Goal: Task Accomplishment & Management: Complete application form

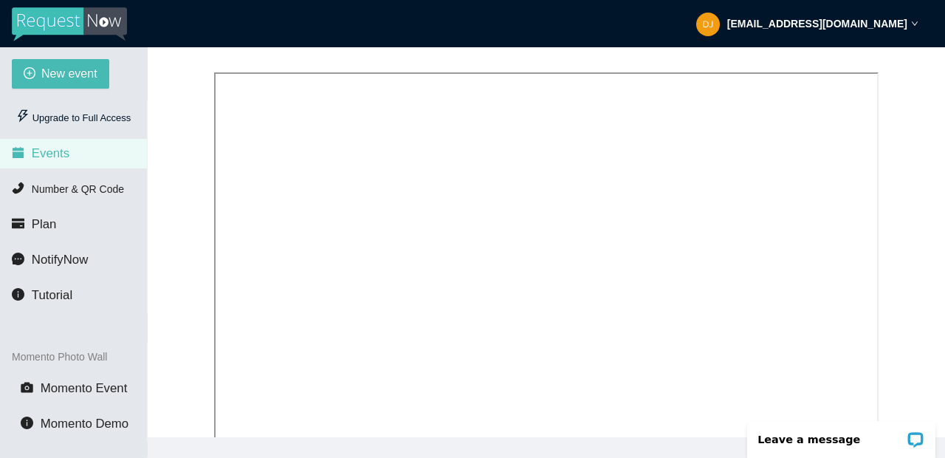
scroll to position [316, 0]
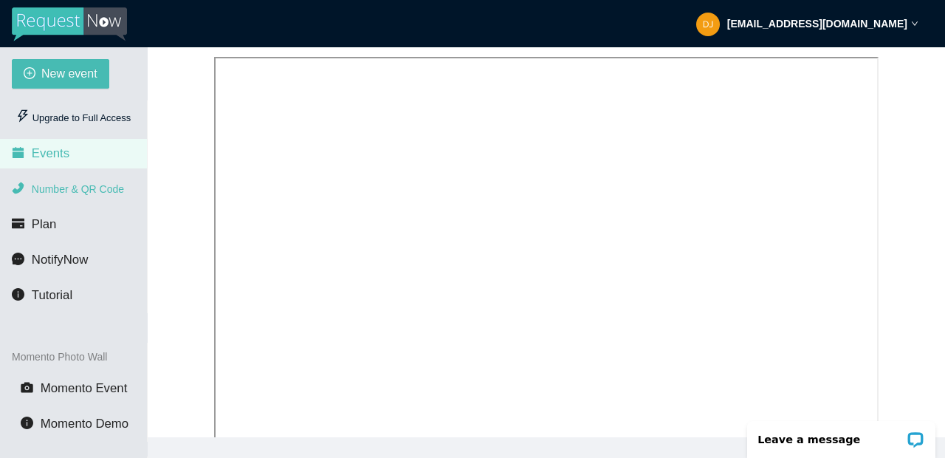
click at [108, 190] on span "Number & QR Code" at bounding box center [78, 189] width 92 height 12
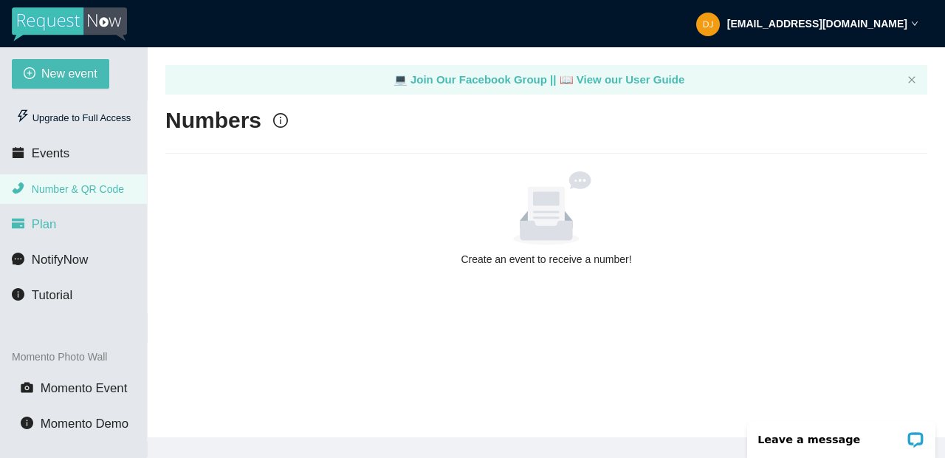
click at [56, 220] on li "Plan" at bounding box center [73, 225] width 147 height 30
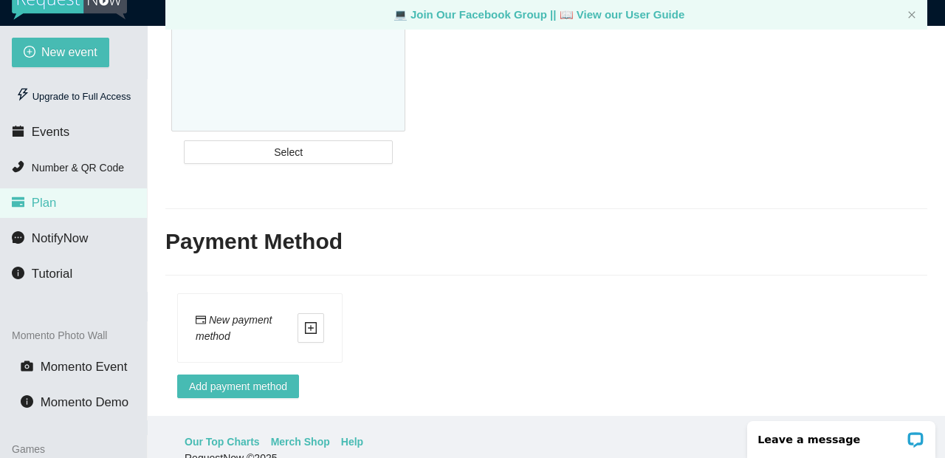
scroll to position [62, 0]
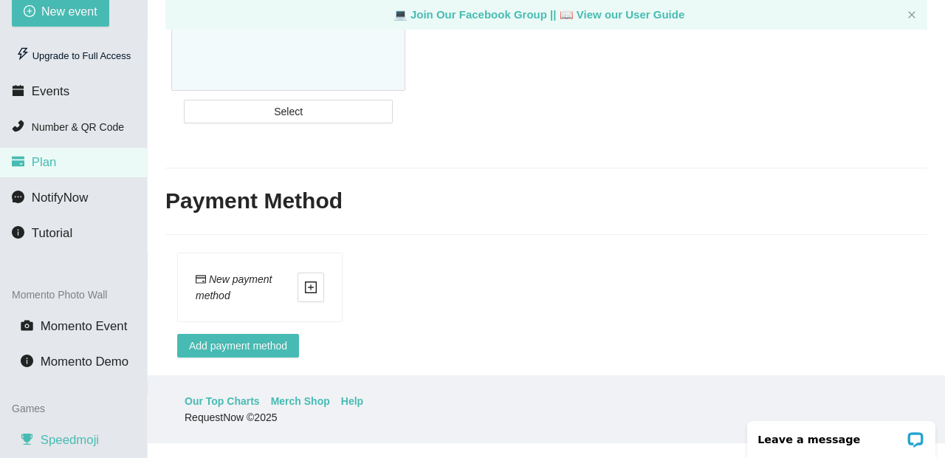
click at [64, 444] on span "Speedmoji" at bounding box center [70, 440] width 58 height 14
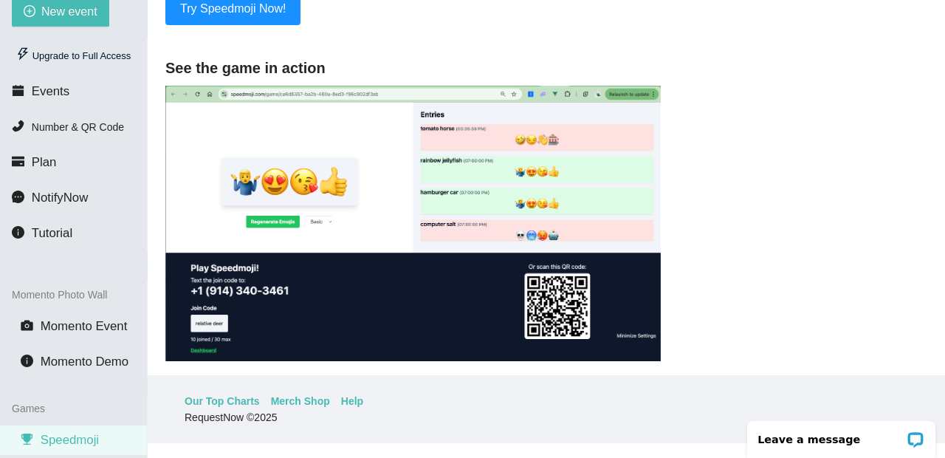
scroll to position [285, 0]
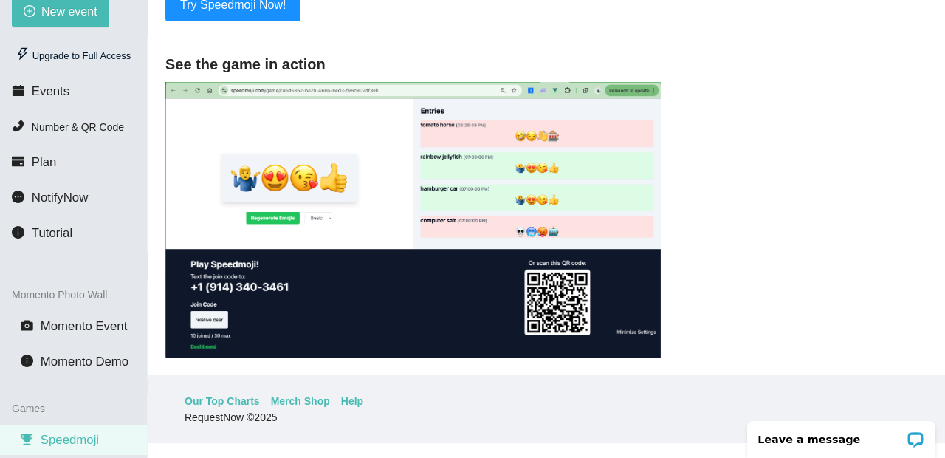
click at [423, 205] on img at bounding box center [412, 220] width 495 height 276
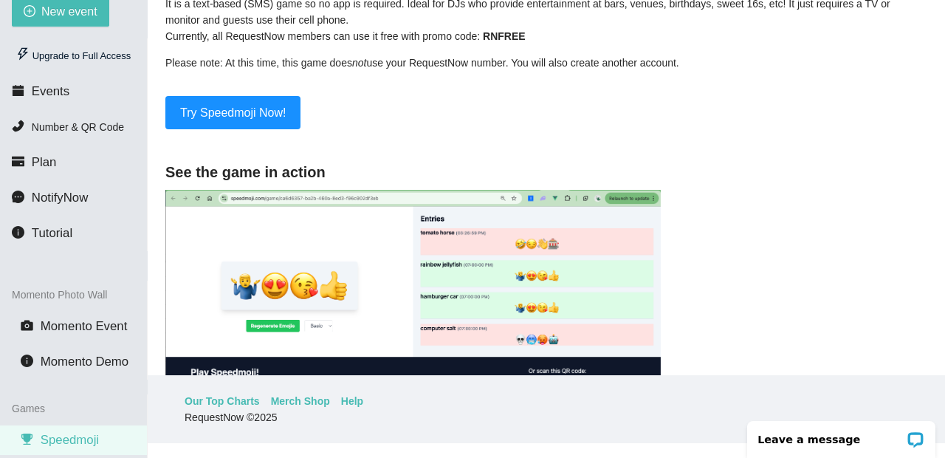
click at [501, 260] on img at bounding box center [412, 328] width 495 height 276
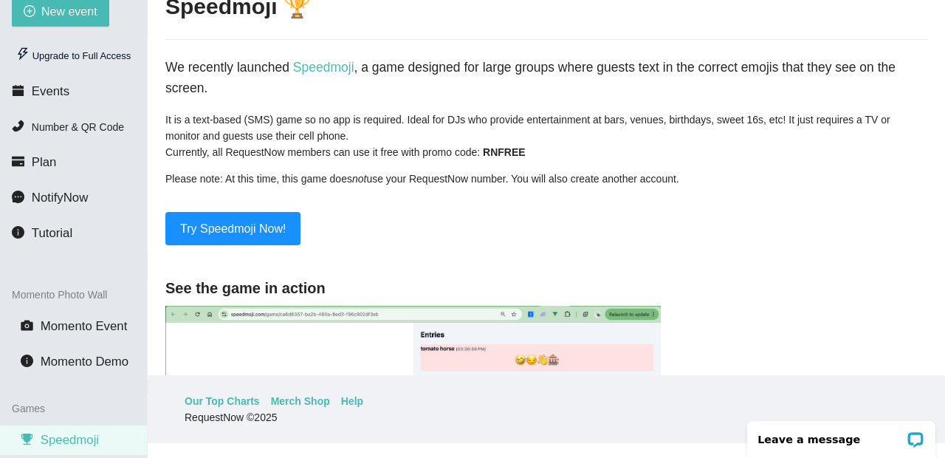
scroll to position [0, 0]
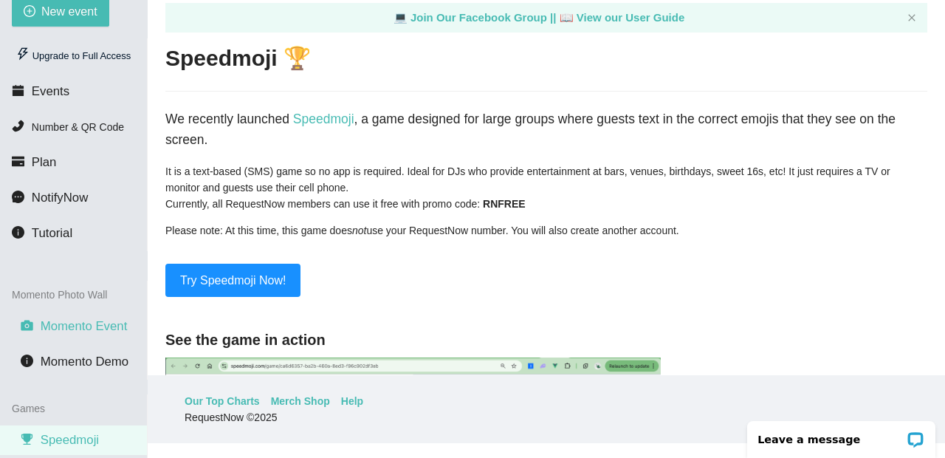
click at [75, 326] on span "Momento Event" at bounding box center [84, 326] width 87 height 14
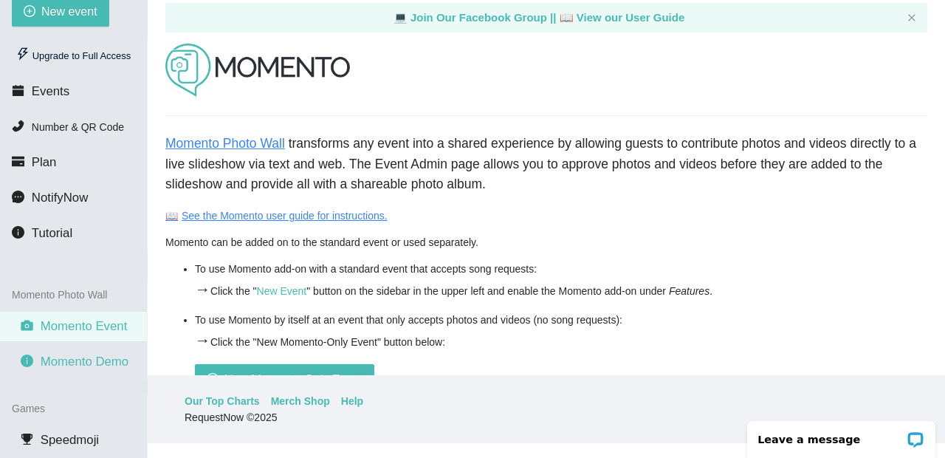
click at [89, 360] on span "Momento Demo" at bounding box center [85, 361] width 88 height 14
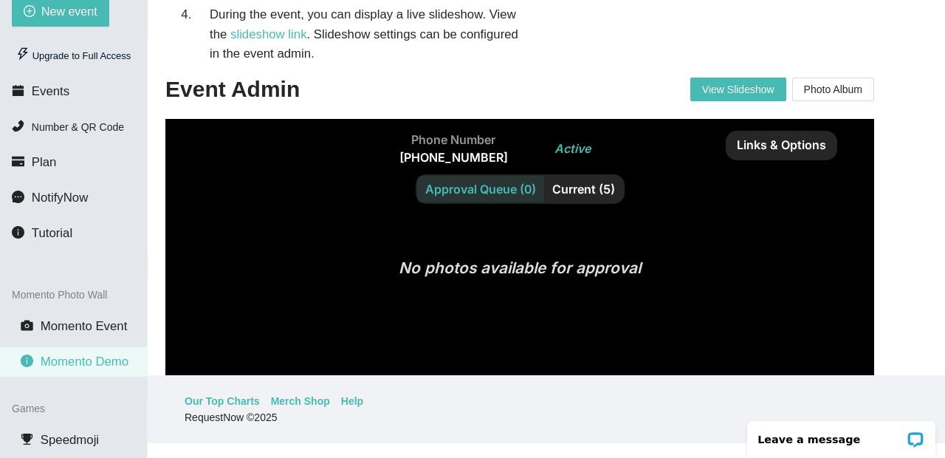
scroll to position [120, 0]
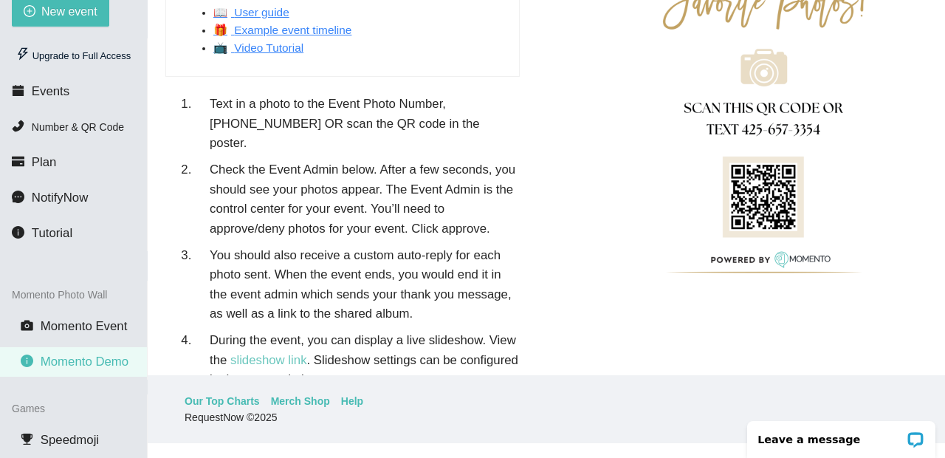
click at [262, 353] on link "slideshow link" at bounding box center [268, 360] width 77 height 14
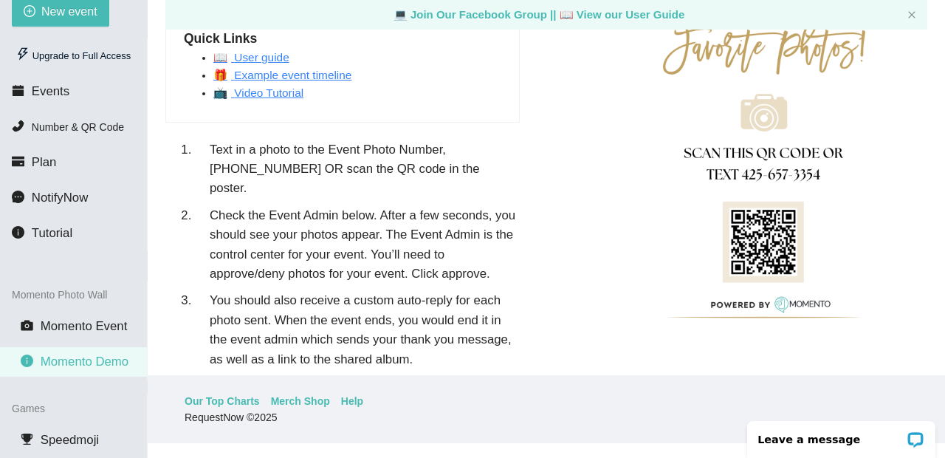
scroll to position [55, 0]
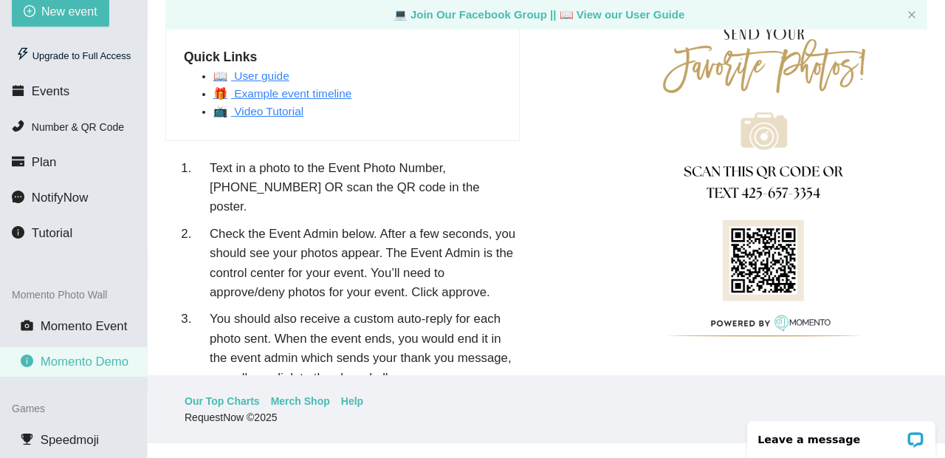
click at [294, 109] on link "📺 Video Tutorial" at bounding box center [258, 111] width 90 height 13
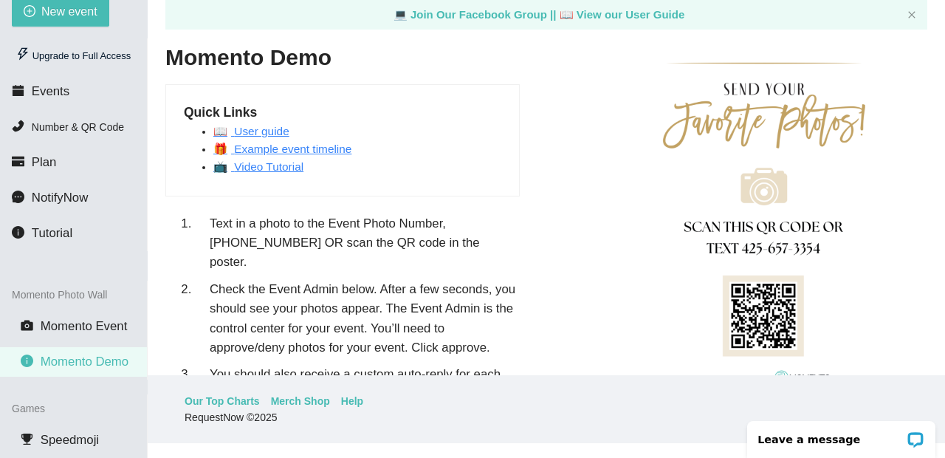
scroll to position [0, 0]
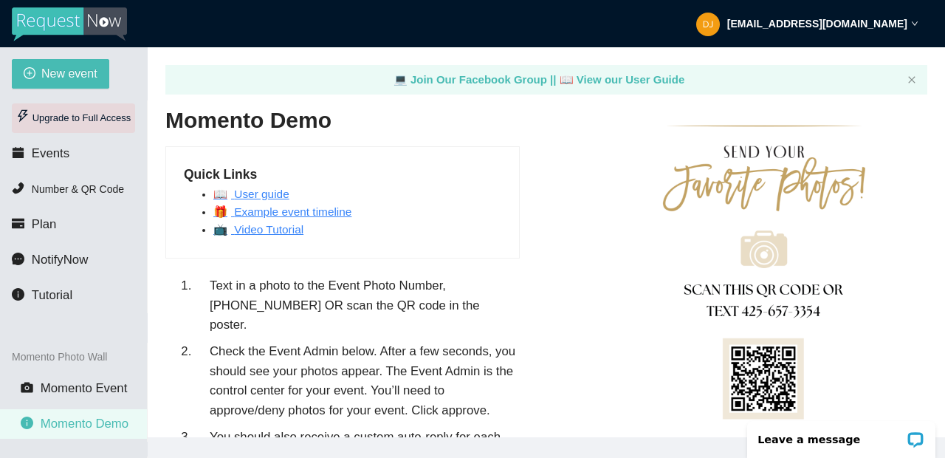
click at [95, 118] on div "Upgrade to Full Access" at bounding box center [73, 118] width 123 height 30
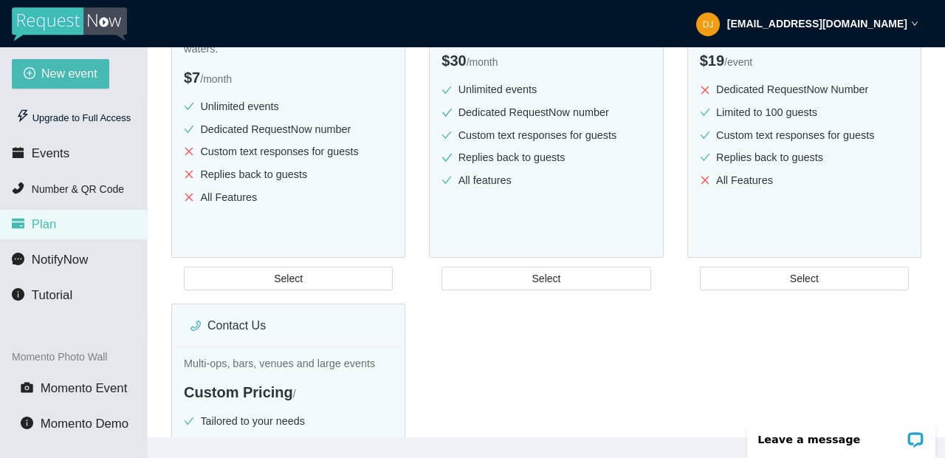
scroll to position [320, 0]
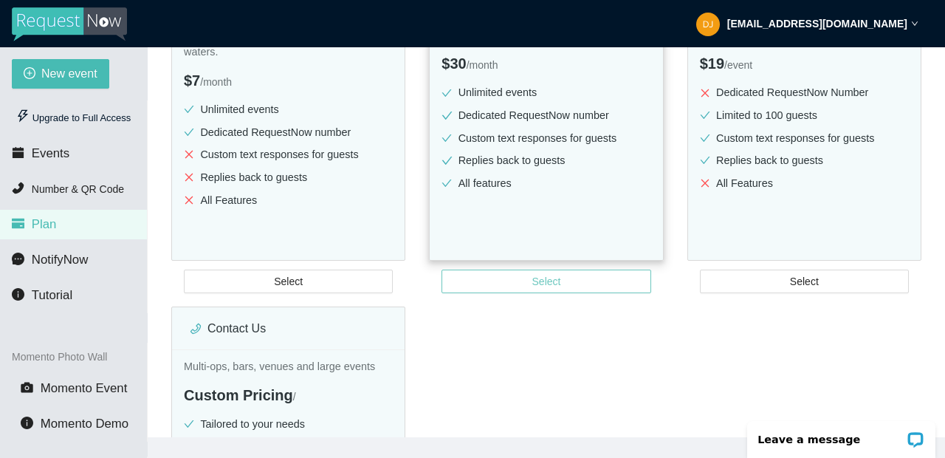
click at [616, 275] on button "Select" at bounding box center [546, 281] width 209 height 24
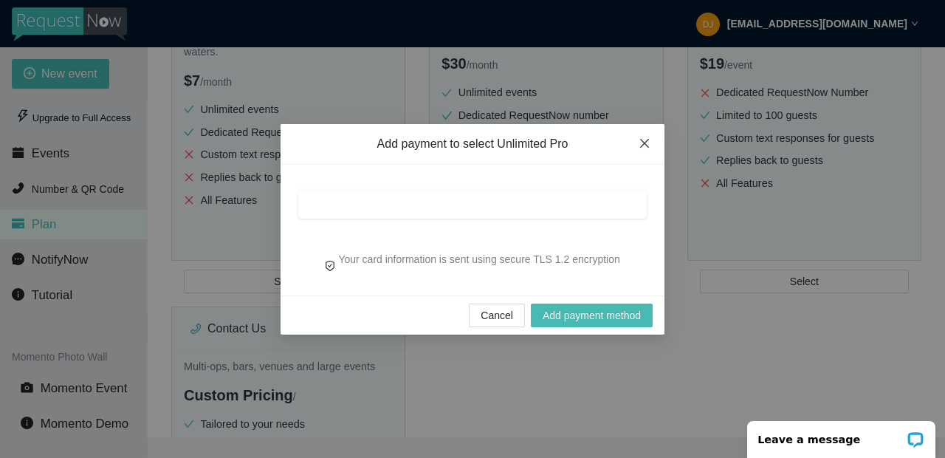
click at [648, 142] on icon "close" at bounding box center [645, 143] width 12 height 12
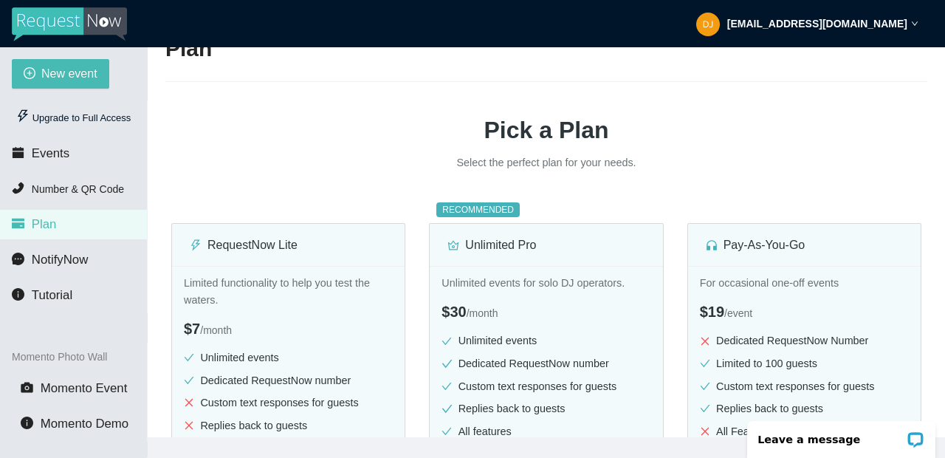
scroll to position [49, 0]
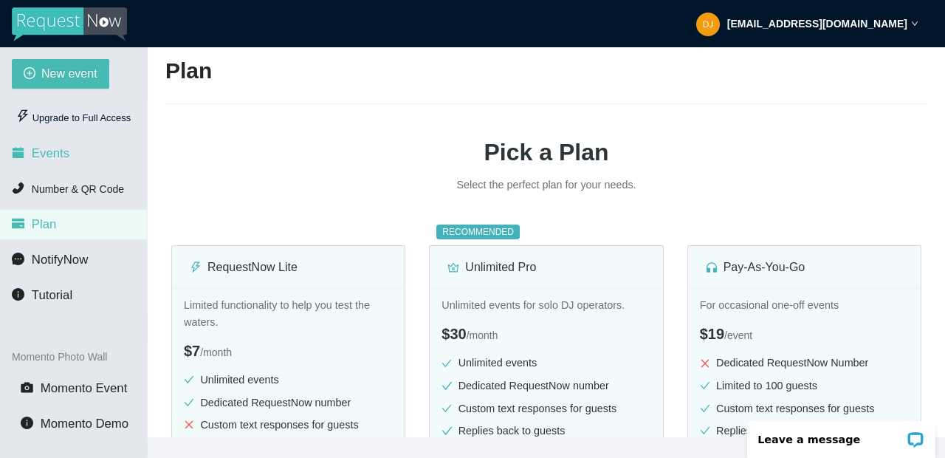
click at [46, 156] on span "Events" at bounding box center [51, 153] width 38 height 14
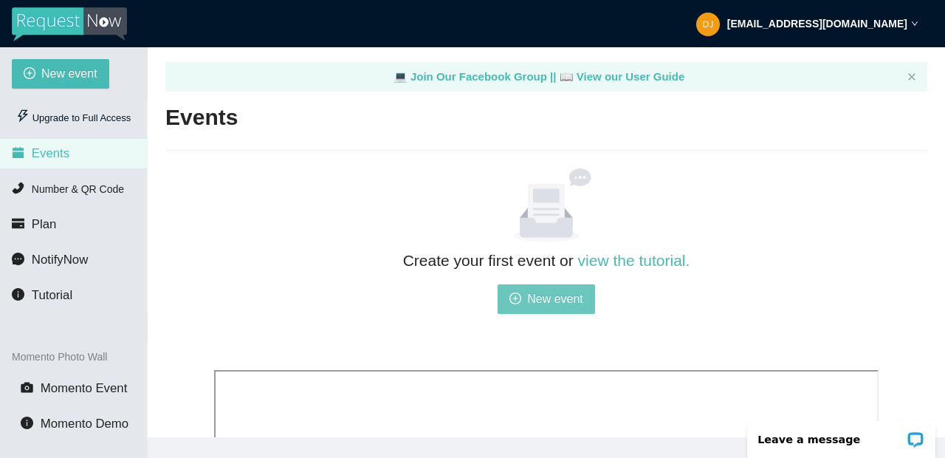
click at [567, 299] on span "New event" at bounding box center [555, 298] width 56 height 18
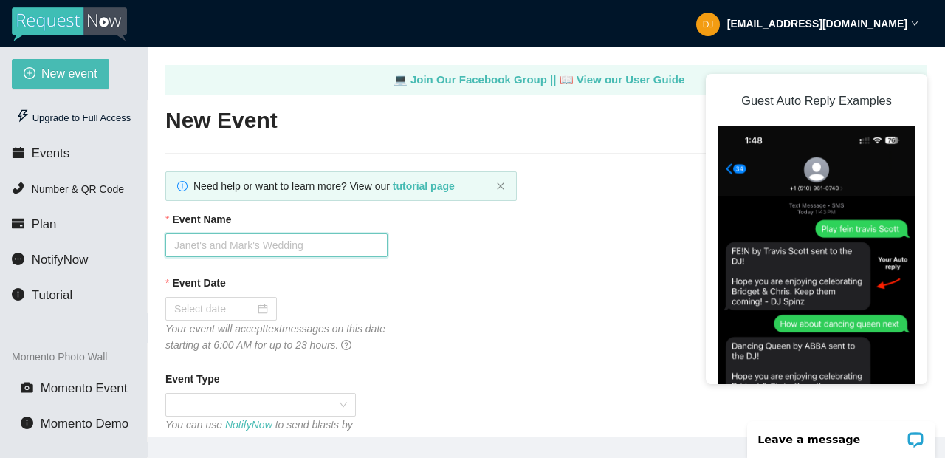
click at [329, 252] on input "Event Name" at bounding box center [276, 245] width 222 height 24
type input "[PERSON_NAME] and [PERSON_NAME] Wedding"
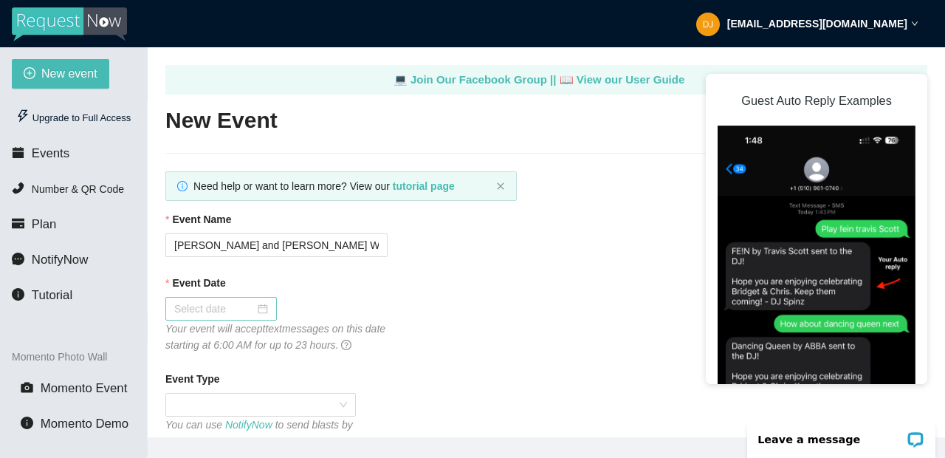
click at [237, 312] on input "Event Date" at bounding box center [214, 309] width 80 height 16
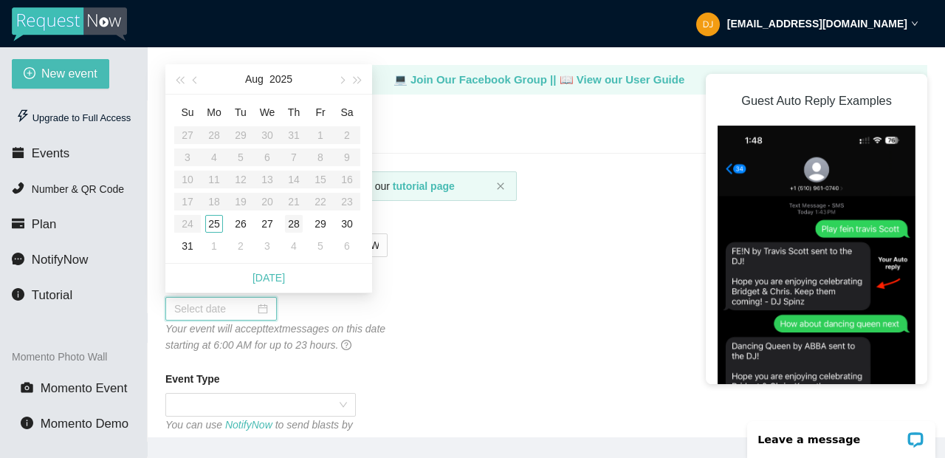
type input "[DATE]"
click at [343, 74] on button "button" at bounding box center [341, 79] width 16 height 30
type input "[DATE]"
click at [346, 155] on div "13" at bounding box center [347, 157] width 18 height 18
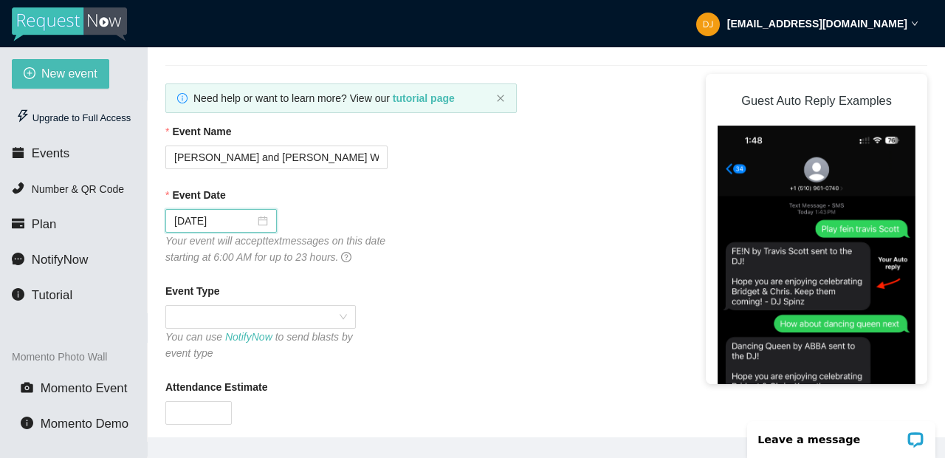
scroll to position [112, 0]
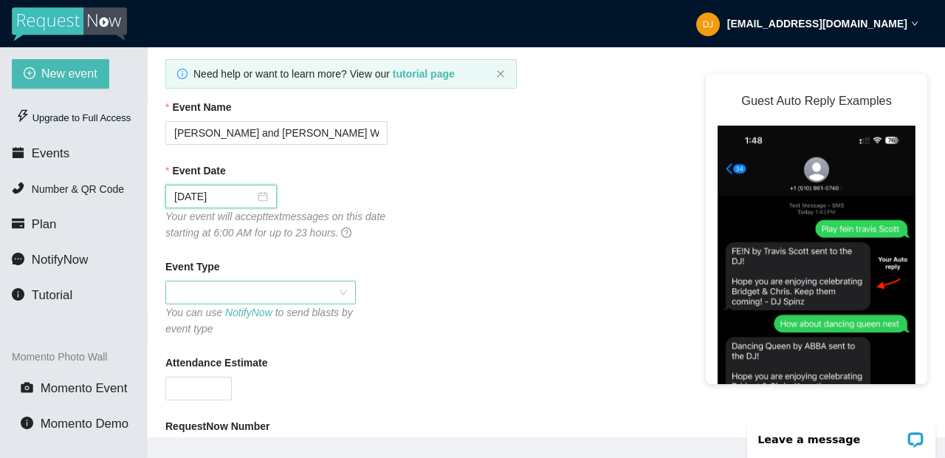
click at [352, 304] on div at bounding box center [260, 293] width 190 height 24
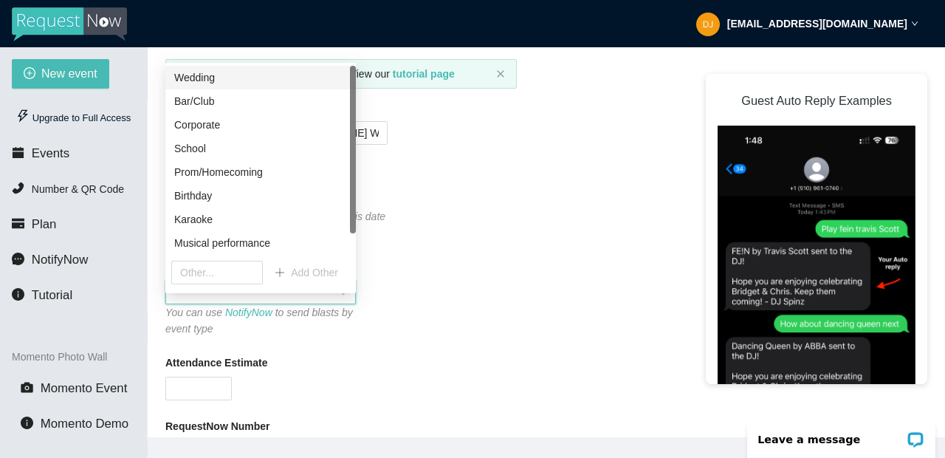
click at [253, 77] on div "Wedding" at bounding box center [260, 77] width 173 height 16
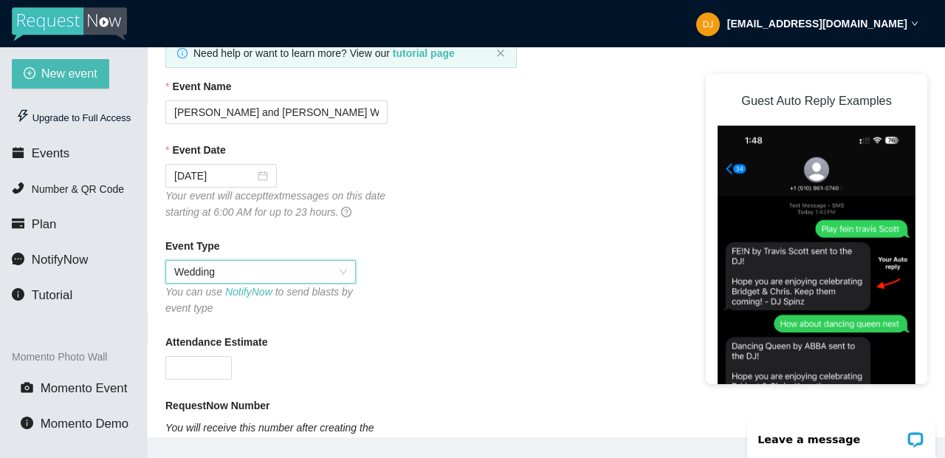
scroll to position [179, 0]
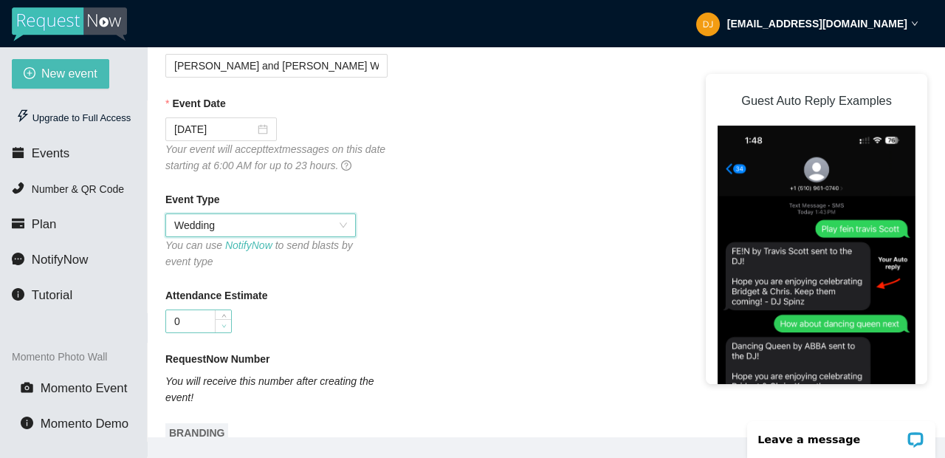
click at [216, 332] on span "Decrease Value" at bounding box center [223, 325] width 16 height 13
type input "0"
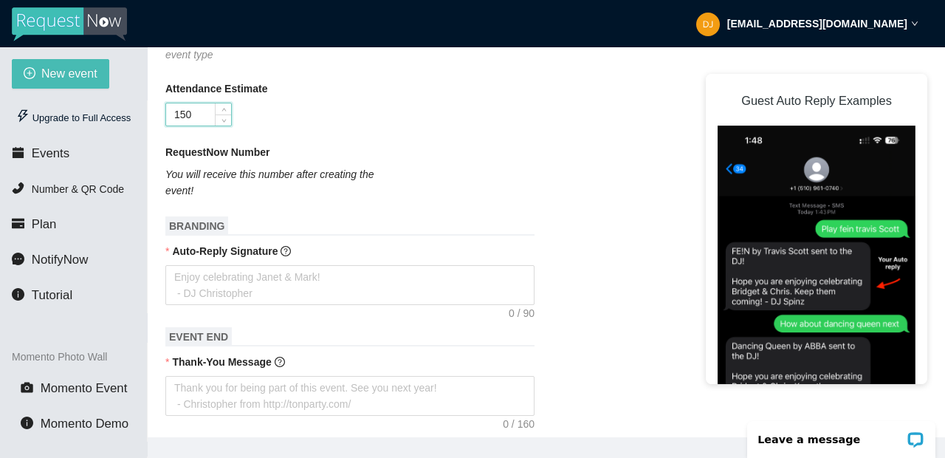
scroll to position [408, 0]
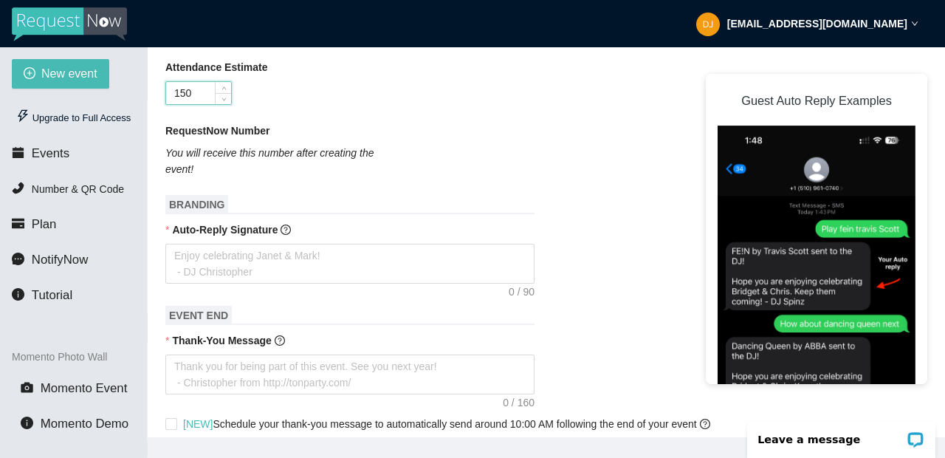
type input "150"
click at [583, 270] on div at bounding box center [546, 264] width 762 height 40
click at [205, 214] on span "BRANDING" at bounding box center [196, 204] width 63 height 19
drag, startPoint x: 171, startPoint y: 270, endPoint x: 318, endPoint y: 268, distance: 146.9
click at [315, 269] on textarea "Auto-Reply Signature" at bounding box center [349, 264] width 369 height 40
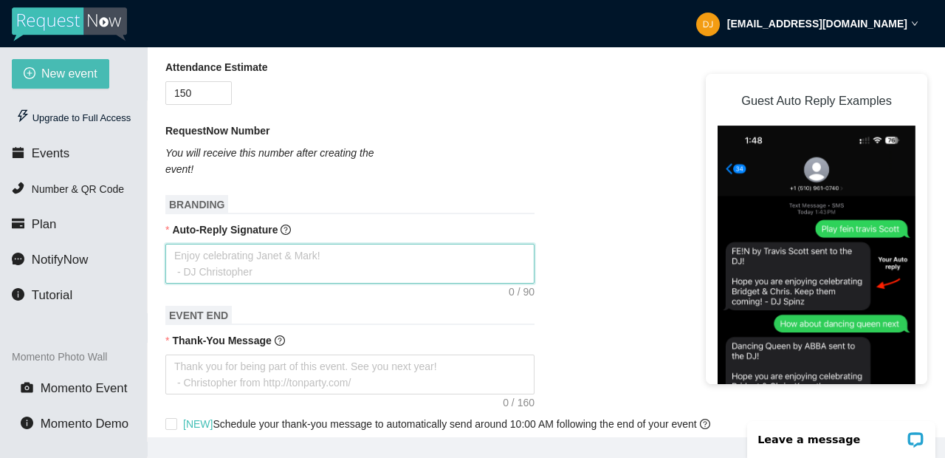
drag, startPoint x: 284, startPoint y: 269, endPoint x: 180, endPoint y: 272, distance: 103.4
click at [180, 272] on textarea "Auto-Reply Signature" at bounding box center [349, 264] width 369 height 40
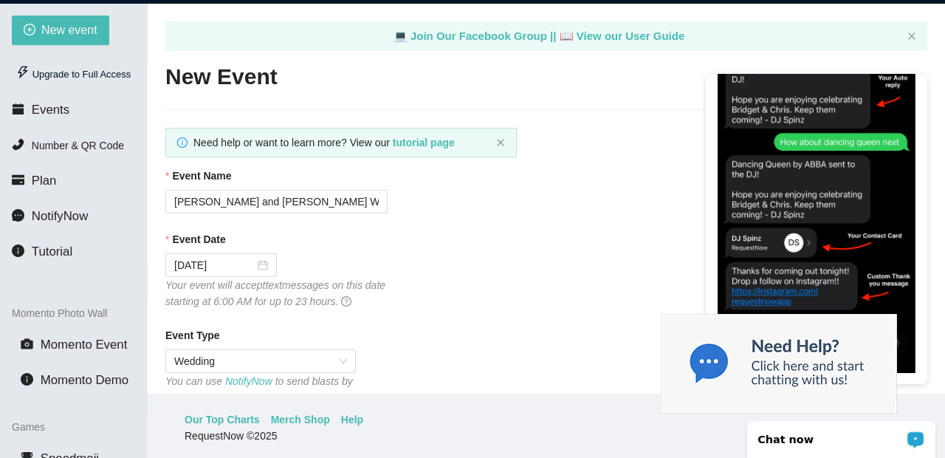
scroll to position [62, 0]
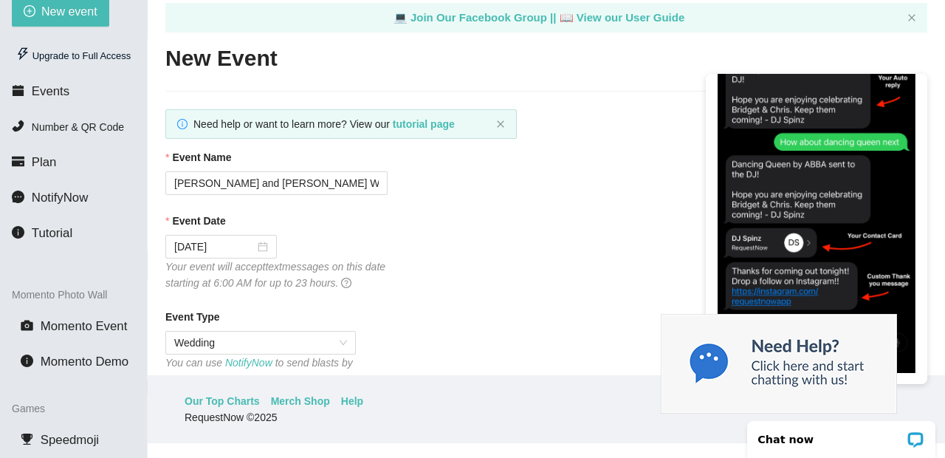
drag, startPoint x: 1559, startPoint y: 660, endPoint x: 936, endPoint y: 457, distance: 655.4
